Goal: Transaction & Acquisition: Purchase product/service

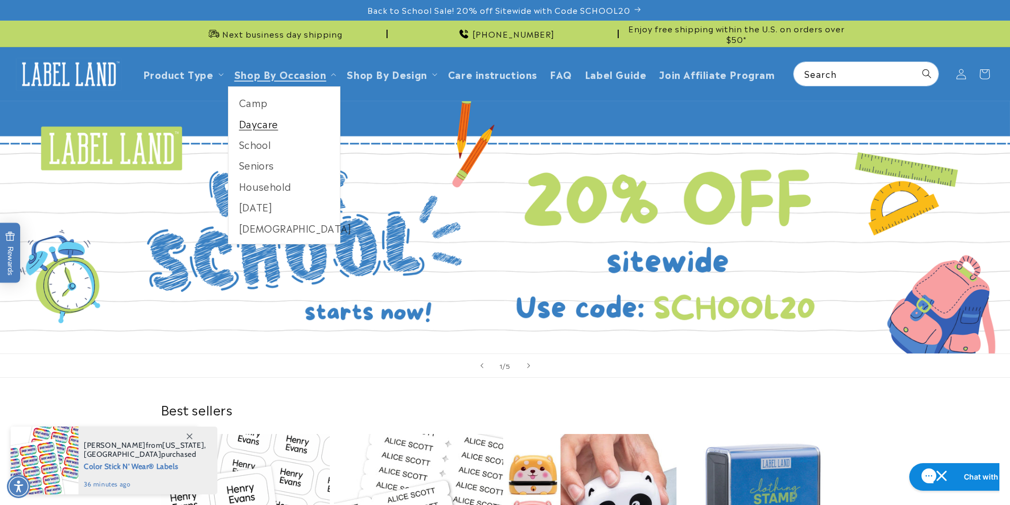
click at [273, 127] on link "Daycare" at bounding box center [285, 124] width 112 height 21
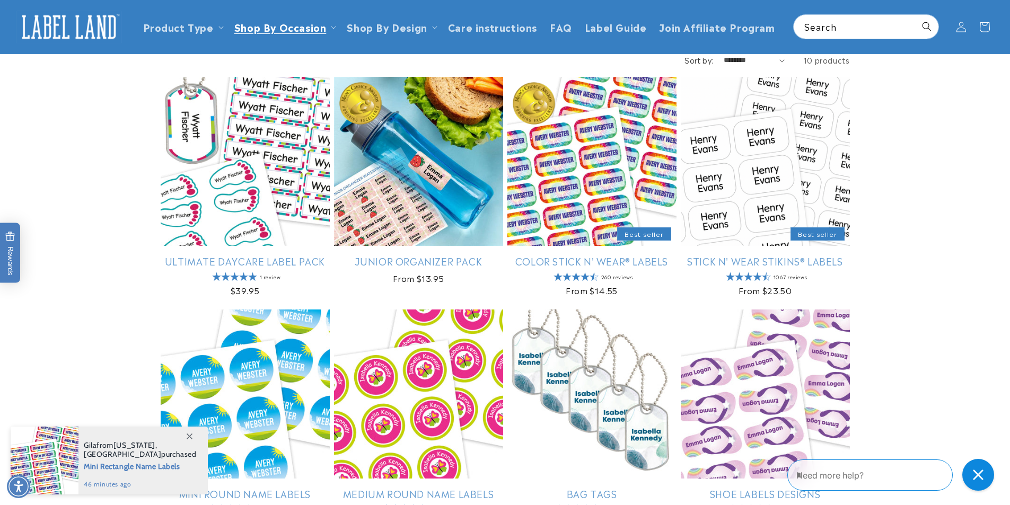
scroll to position [106, 0]
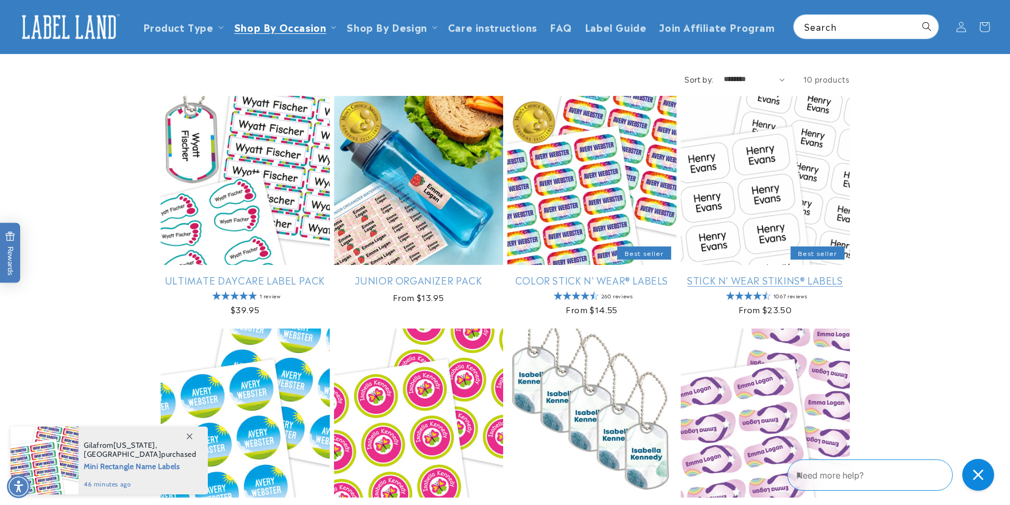
click at [770, 274] on link "Stick N' Wear Stikins® Labels" at bounding box center [765, 280] width 169 height 12
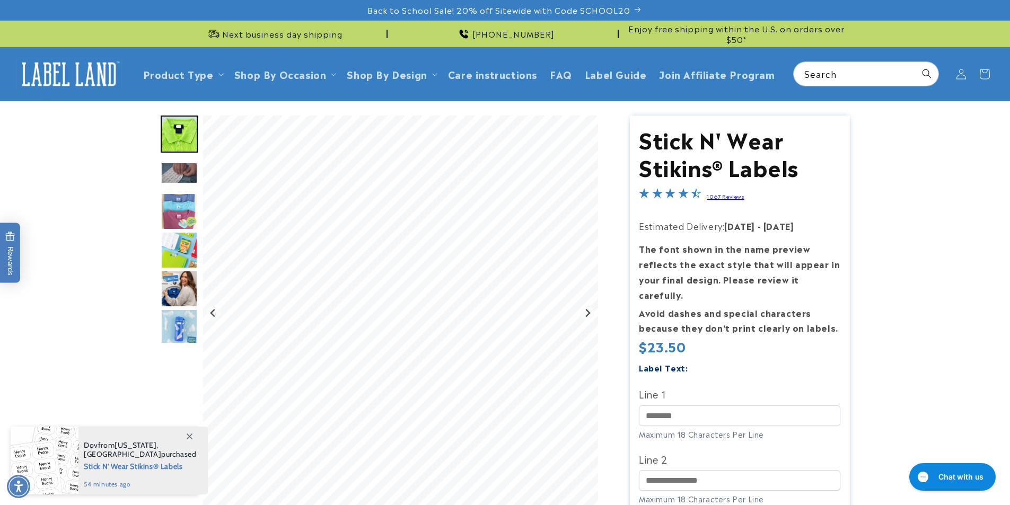
click at [183, 176] on img "Go to slide 3" at bounding box center [179, 173] width 37 height 22
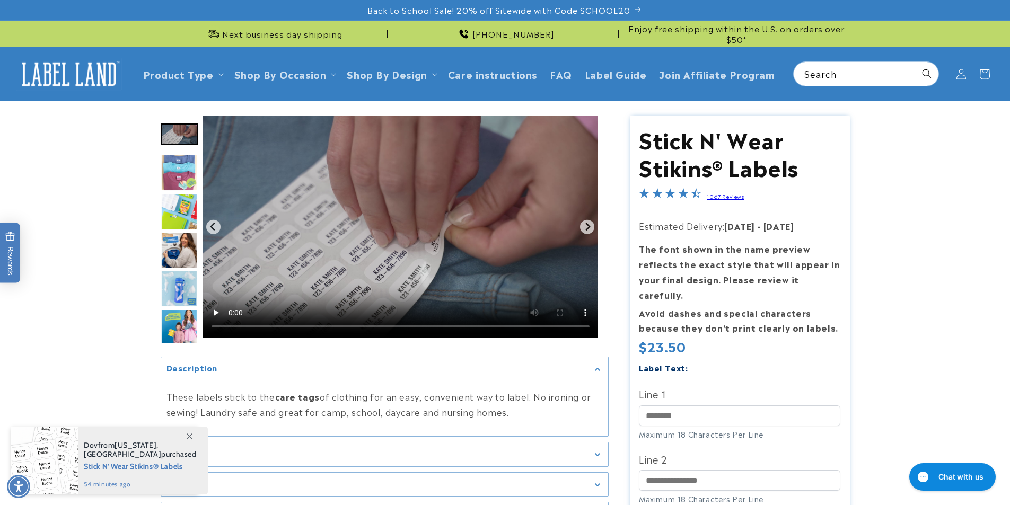
click at [185, 221] on img "Go to slide 5" at bounding box center [179, 211] width 37 height 37
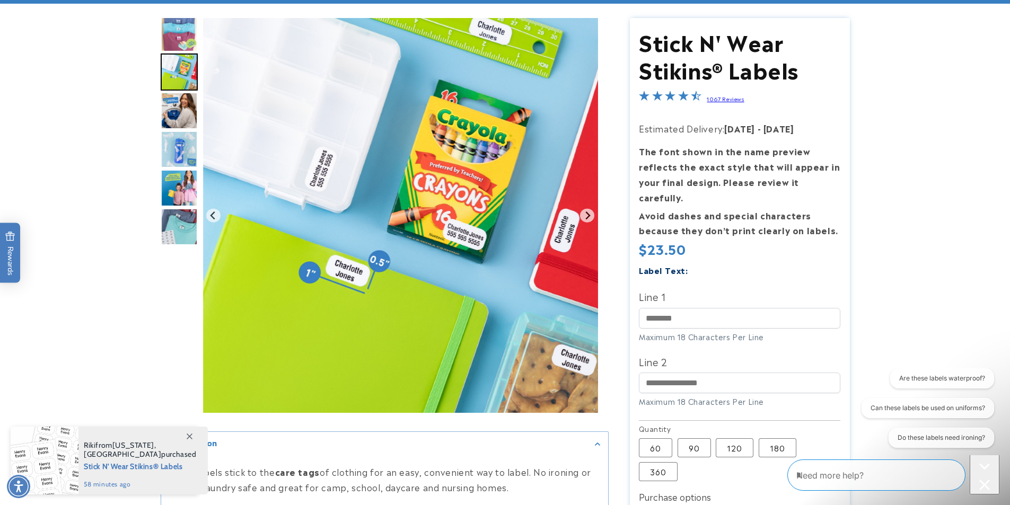
scroll to position [212, 0]
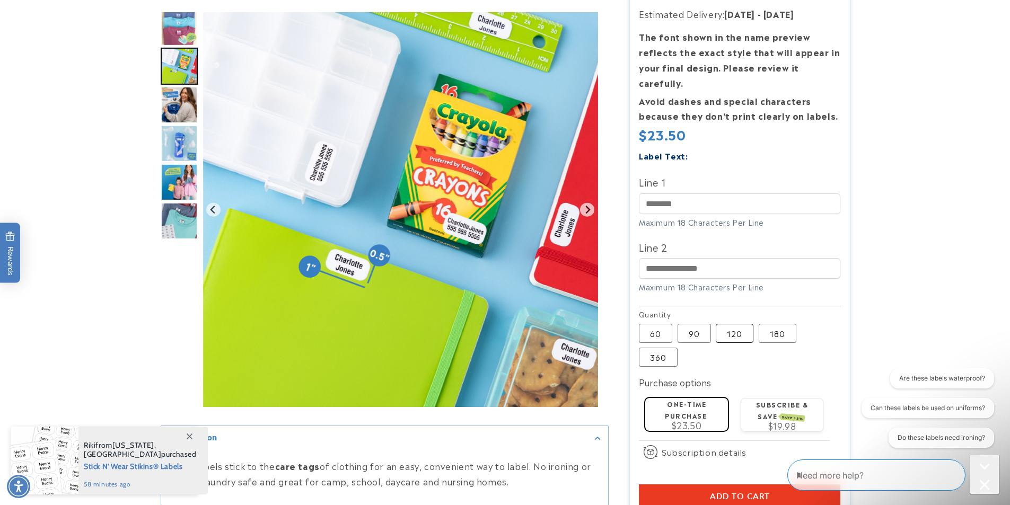
click at [733, 324] on label "120 Variant sold out or unavailable" at bounding box center [735, 333] width 38 height 19
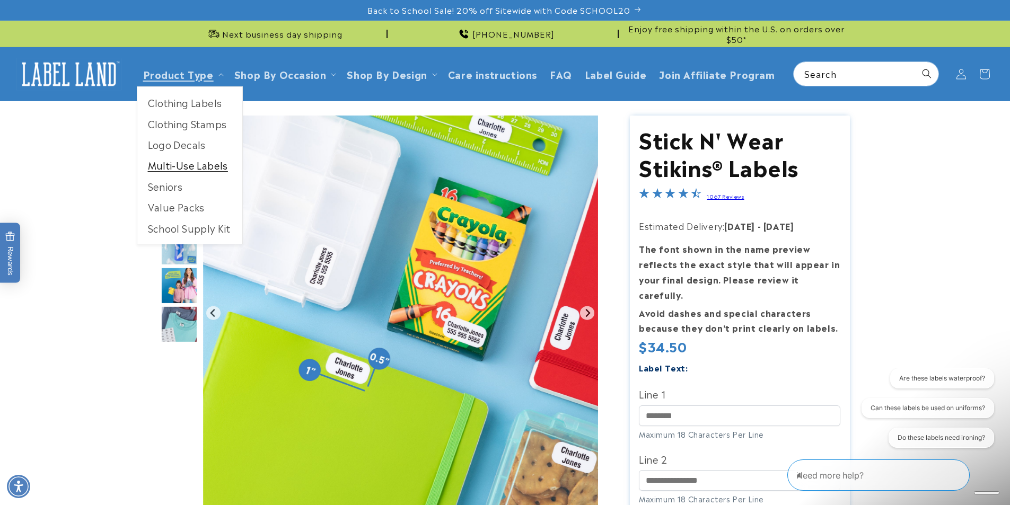
click at [180, 158] on link "Multi-Use Labels" at bounding box center [189, 165] width 105 height 21
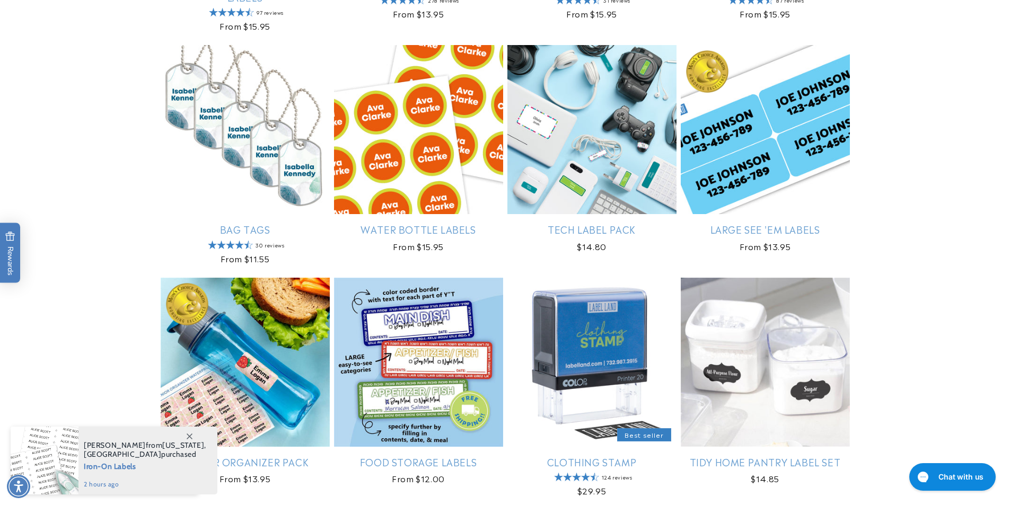
scroll to position [902, 0]
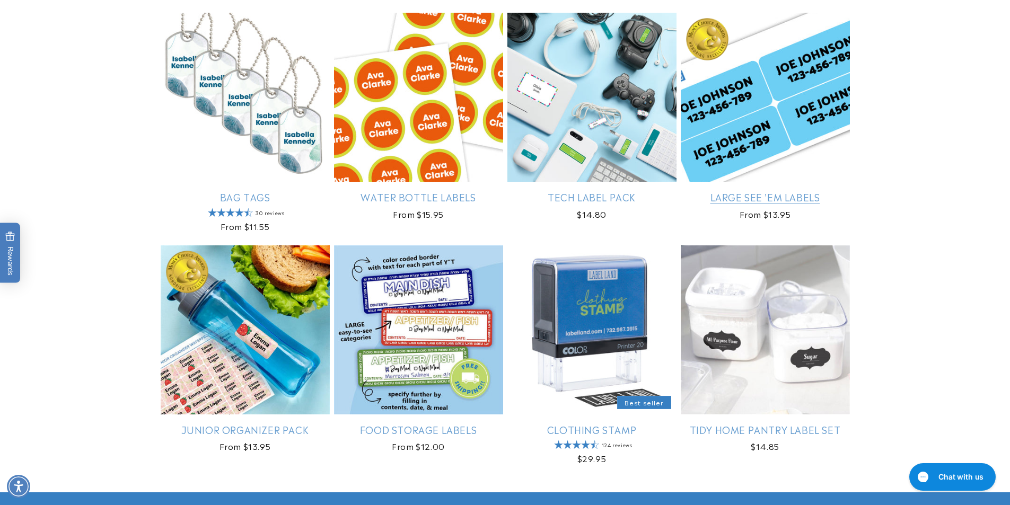
click at [750, 191] on link "Large See 'em Labels" at bounding box center [765, 197] width 169 height 12
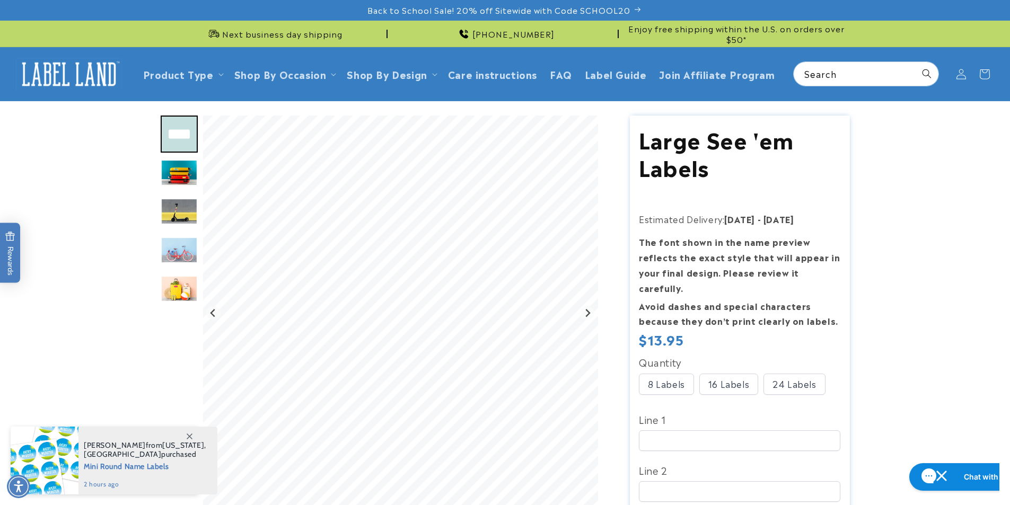
click at [175, 165] on img "Go to slide 2" at bounding box center [179, 173] width 37 height 27
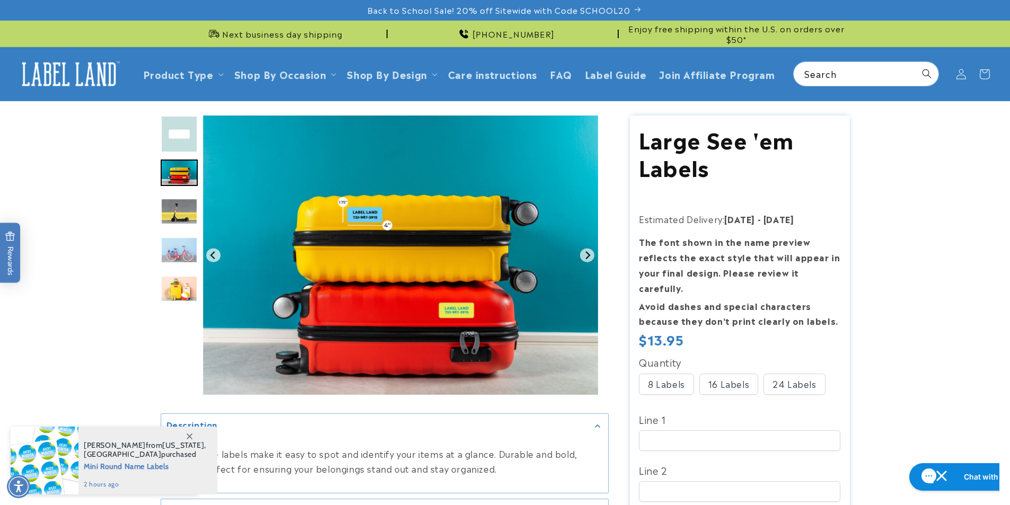
click at [176, 117] on img "Go to slide 1" at bounding box center [179, 134] width 37 height 37
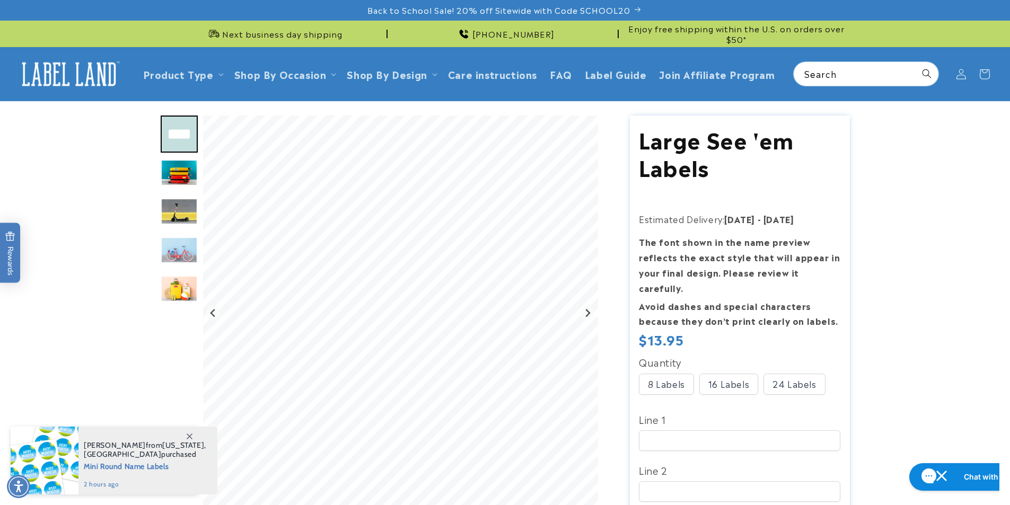
click at [170, 167] on img "Go to slide 2" at bounding box center [179, 173] width 37 height 27
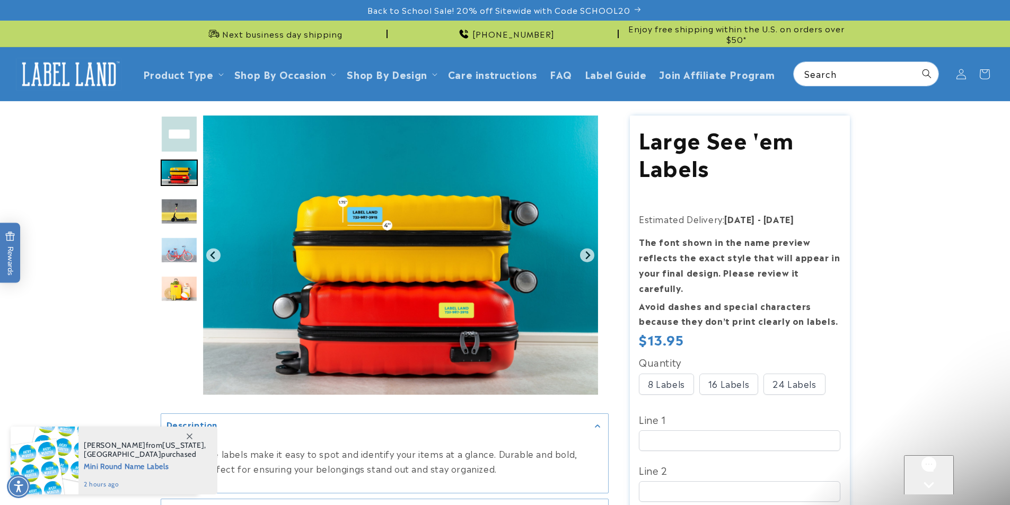
click at [179, 211] on img "Go to slide 3" at bounding box center [179, 211] width 37 height 27
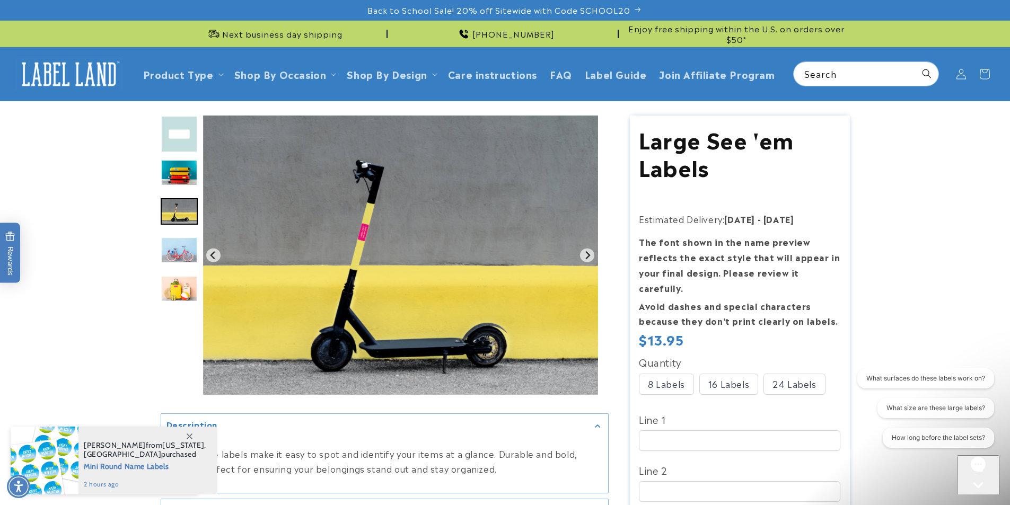
click at [185, 144] on img "Go to slide 1" at bounding box center [179, 134] width 37 height 37
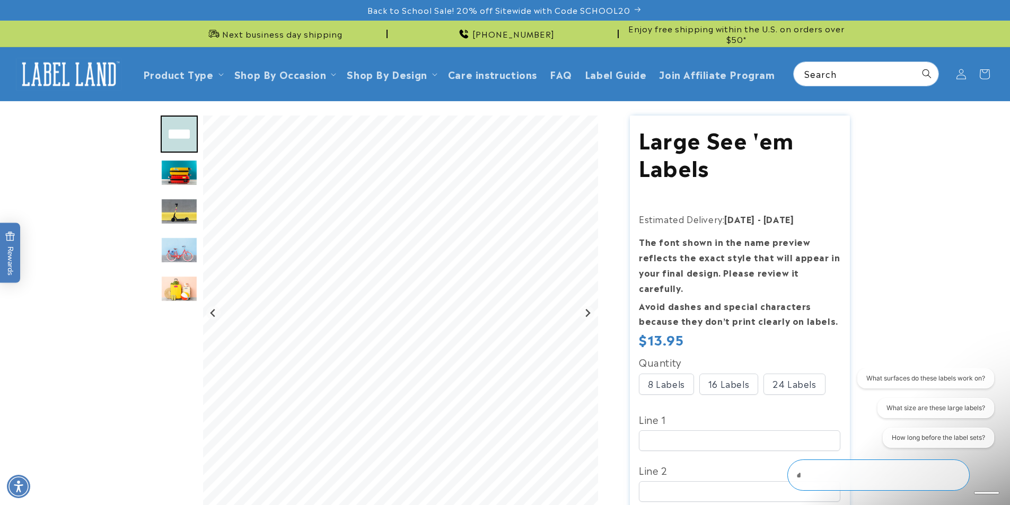
click at [809, 374] on div "24 Labels" at bounding box center [795, 384] width 62 height 21
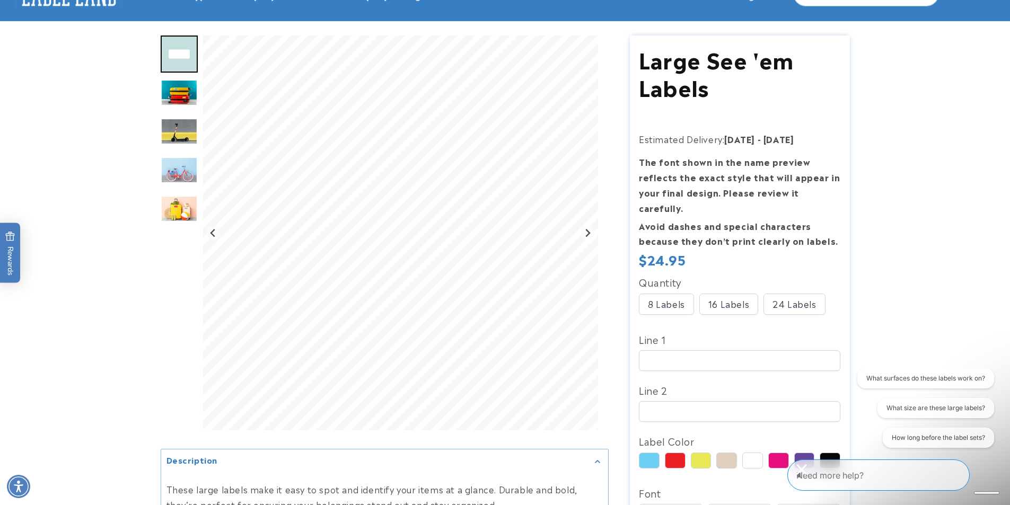
scroll to position [106, 0]
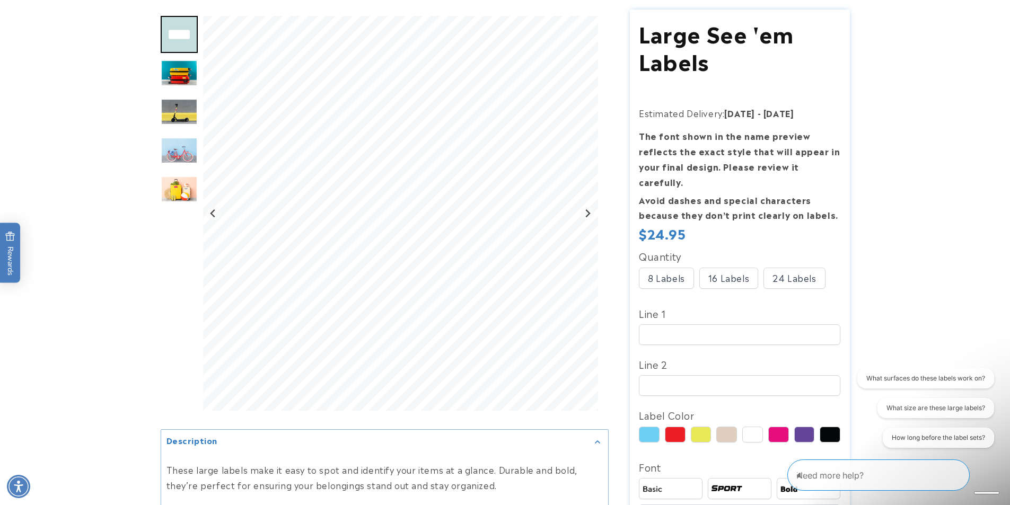
click at [182, 69] on img "Go to slide 2" at bounding box center [179, 73] width 37 height 27
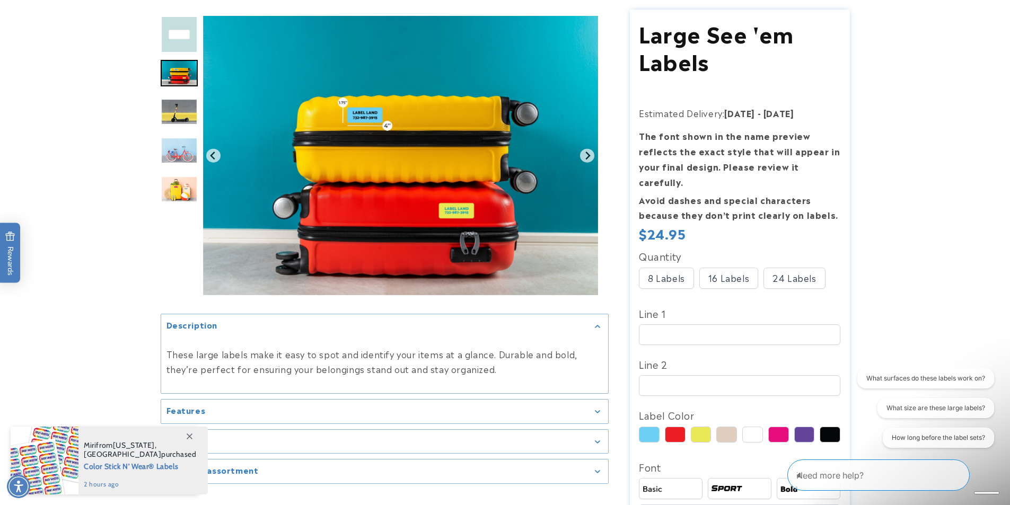
click at [177, 99] on img "Go to slide 3" at bounding box center [179, 112] width 37 height 27
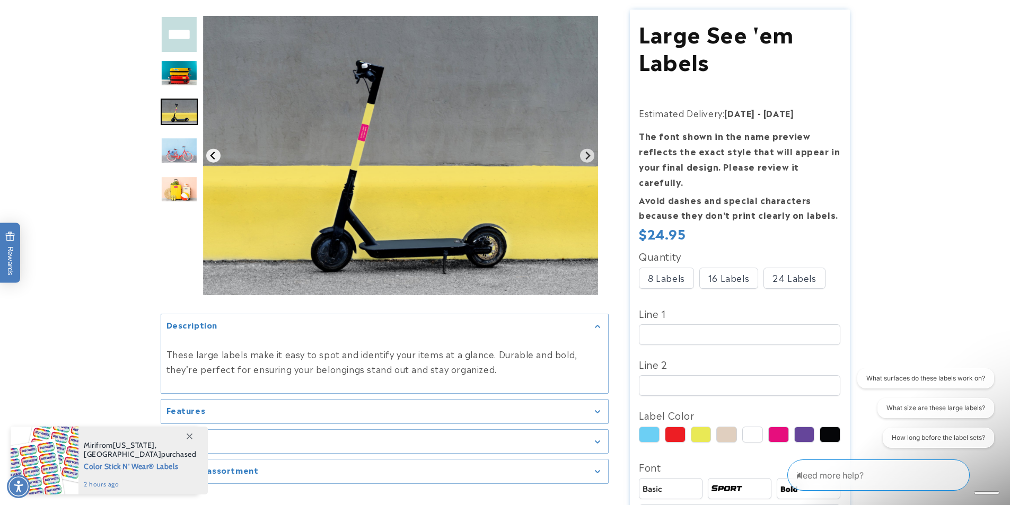
click at [210, 157] on icon "Previous slide" at bounding box center [213, 155] width 8 height 8
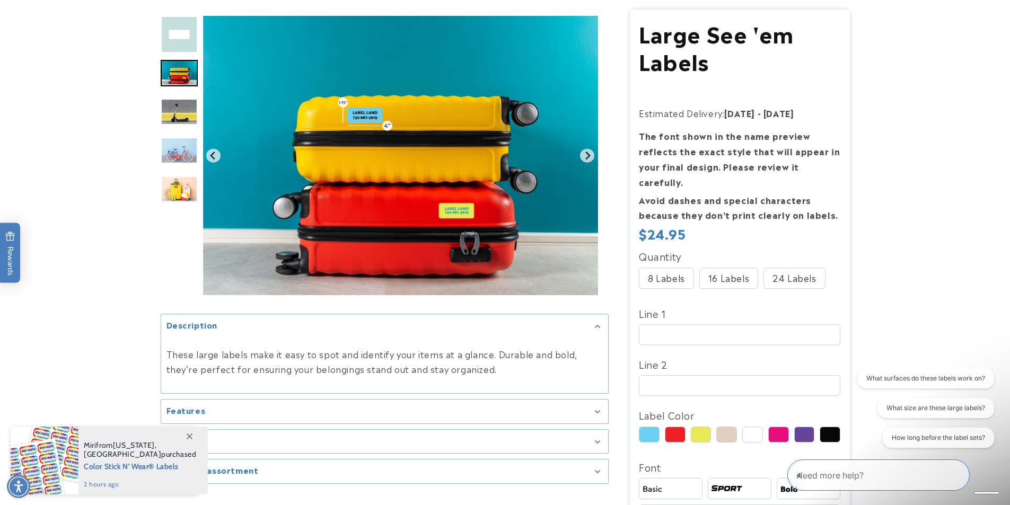
click at [187, 207] on div "Gallery Viewer" at bounding box center [179, 130] width 37 height 228
